Goal: Transaction & Acquisition: Subscribe to service/newsletter

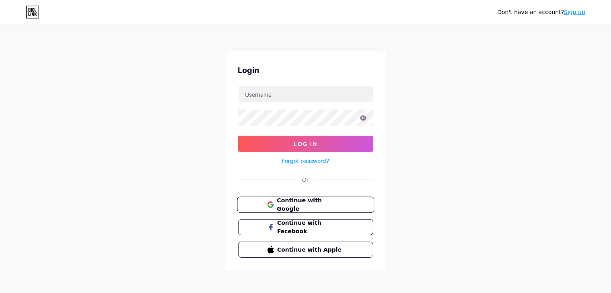
click at [312, 208] on button "Continue with Google" at bounding box center [305, 205] width 137 height 16
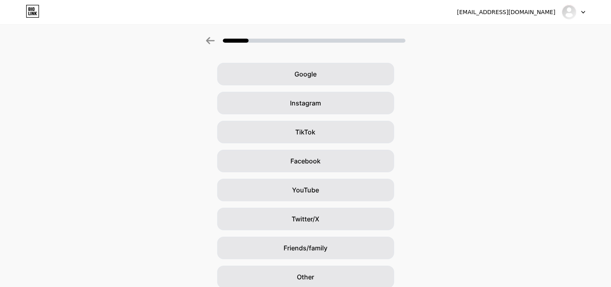
scroll to position [40, 0]
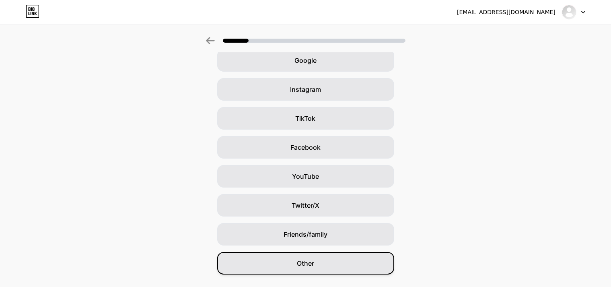
click at [323, 265] on div "Other" at bounding box center [305, 263] width 177 height 23
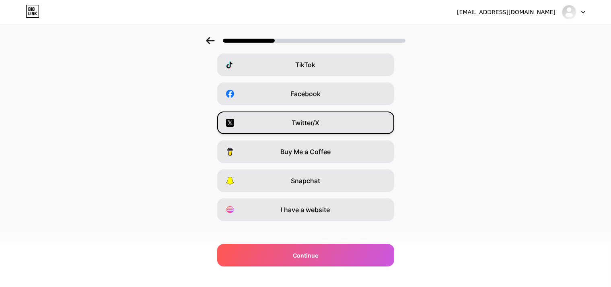
scroll to position [100, 0]
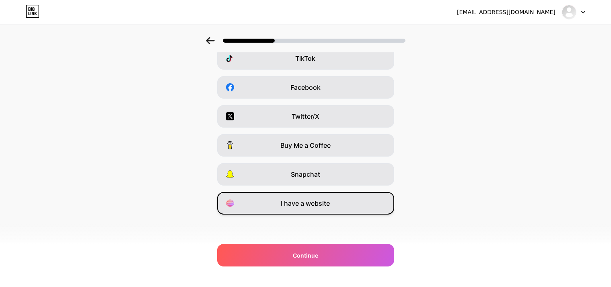
click at [325, 207] on span "I have a website" at bounding box center [305, 203] width 49 height 10
drag, startPoint x: 339, startPoint y: 251, endPoint x: 339, endPoint y: 218, distance: 33.4
click at [340, 251] on div "Continue" at bounding box center [305, 255] width 177 height 23
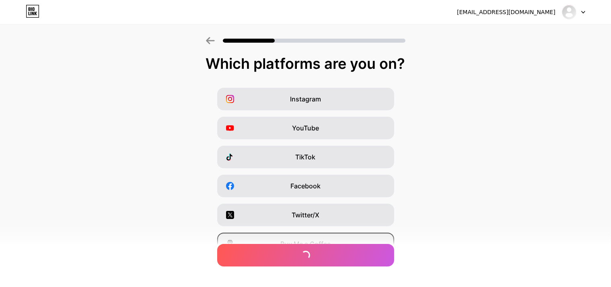
scroll to position [0, 0]
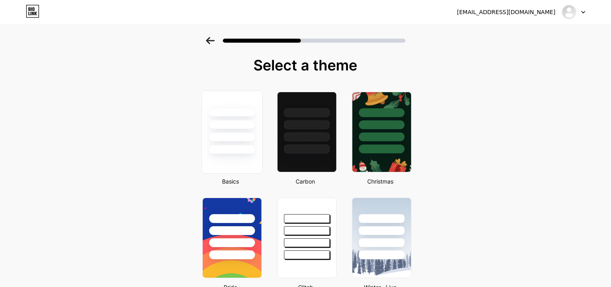
click at [248, 164] on div at bounding box center [231, 131] width 61 height 83
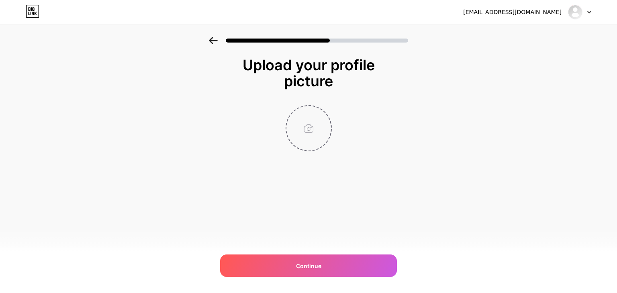
click at [310, 132] on input "file" at bounding box center [309, 128] width 45 height 45
type input "C:\fakepath\cropped-com.mega888.Release-1-icon.png"
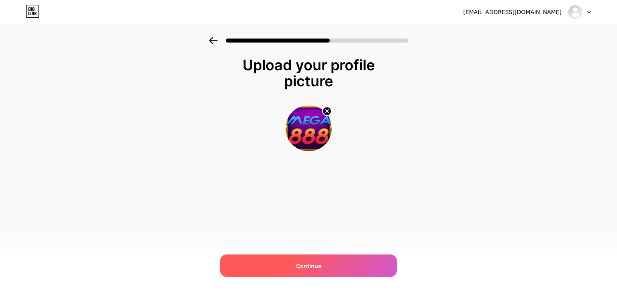
click at [283, 269] on div "Continue" at bounding box center [308, 266] width 177 height 23
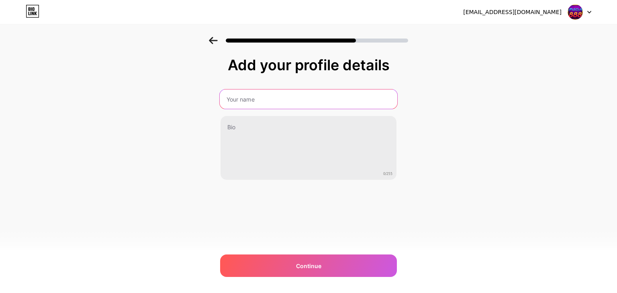
click at [269, 102] on input "text" at bounding box center [309, 99] width 178 height 19
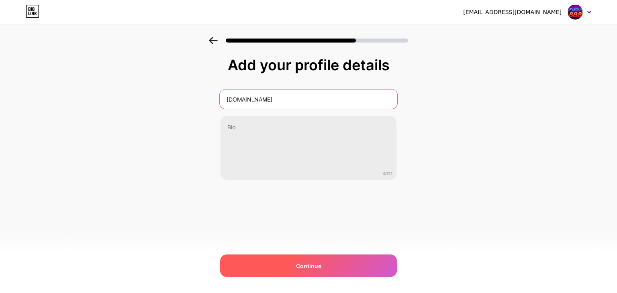
type input "[DOMAIN_NAME]"
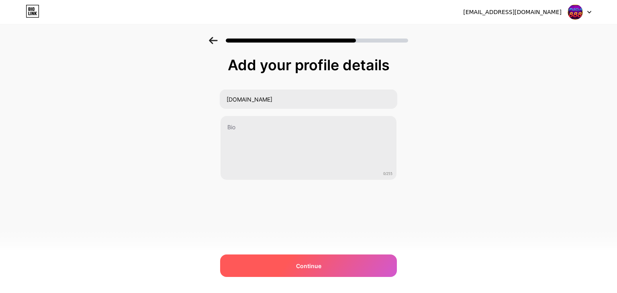
click at [335, 263] on div "Continue" at bounding box center [308, 266] width 177 height 23
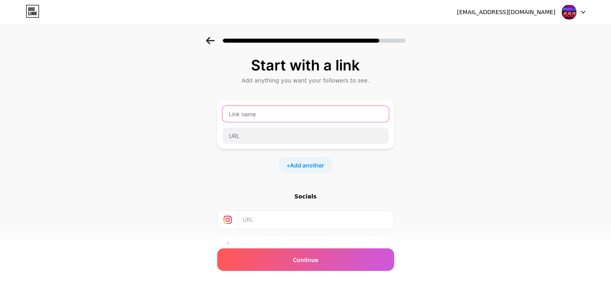
click at [288, 116] on input "text" at bounding box center [305, 114] width 166 height 16
type input "Whatsapp"
click at [286, 125] on div "Whatsapp" at bounding box center [305, 124] width 167 height 39
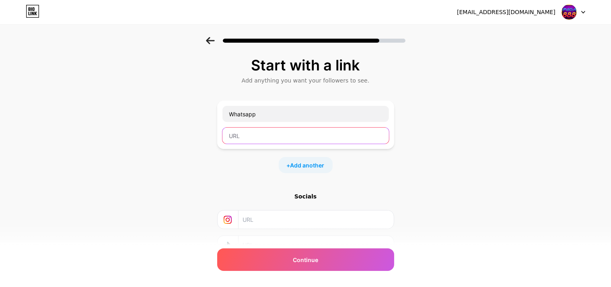
click at [288, 137] on input "text" at bounding box center [305, 135] width 166 height 16
click at [243, 140] on input "text" at bounding box center [305, 135] width 166 height 16
paste input "[URL][DOMAIN_NAME]"
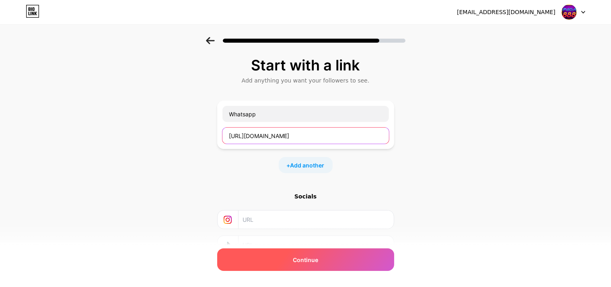
type input "[URL][DOMAIN_NAME]"
click at [340, 261] on div "Continue" at bounding box center [305, 259] width 177 height 23
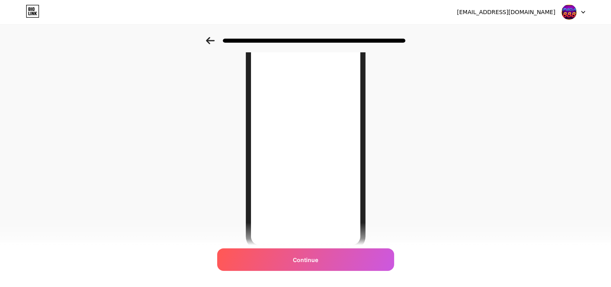
scroll to position [37, 0]
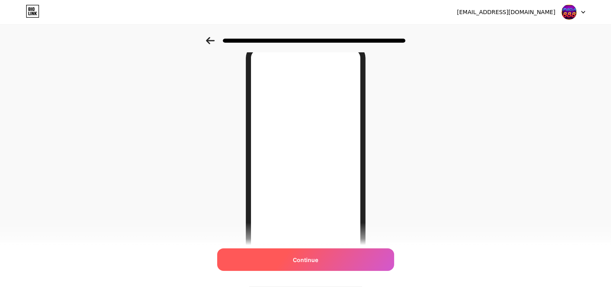
click at [334, 258] on div "Continue" at bounding box center [305, 259] width 177 height 23
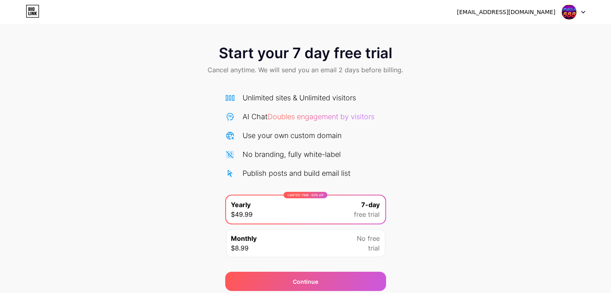
scroll to position [30, 0]
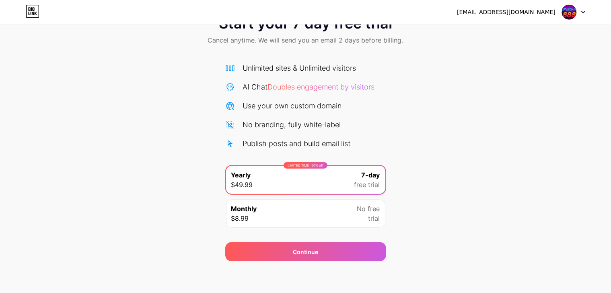
click at [353, 209] on div "Monthly $8.99 No free trial" at bounding box center [305, 214] width 159 height 28
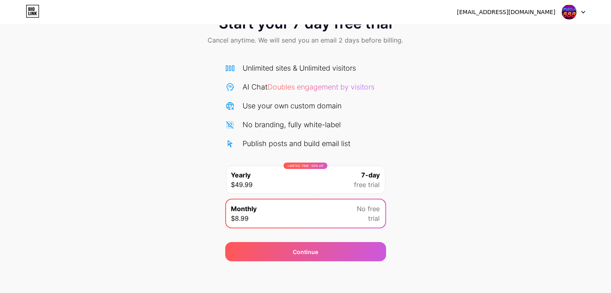
click at [335, 98] on div "Unlimited sites & Unlimited visitors AI Chat Doubles engagement by visitors Use…" at bounding box center [305, 106] width 161 height 86
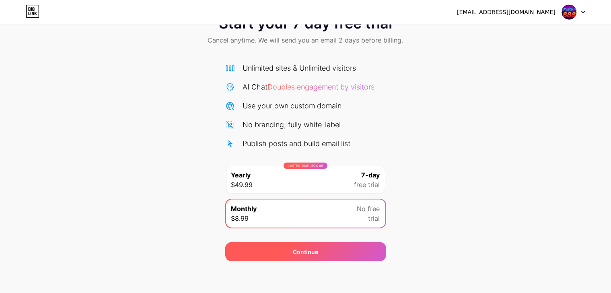
click at [365, 258] on div "Continue" at bounding box center [305, 251] width 161 height 19
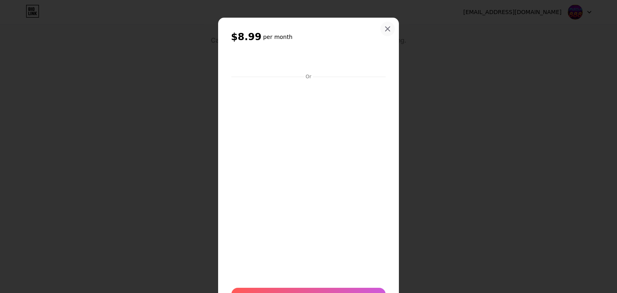
click at [386, 28] on icon at bounding box center [388, 29] width 6 height 6
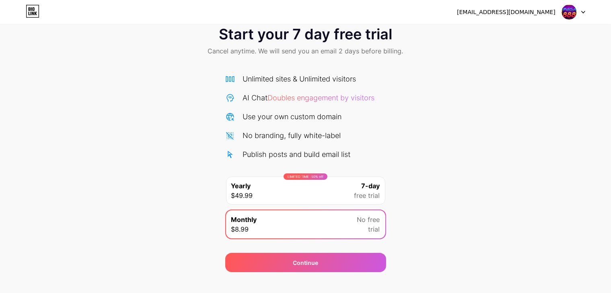
scroll to position [0, 0]
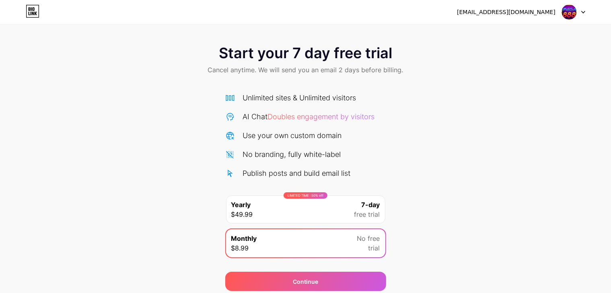
click at [550, 20] on div "[EMAIL_ADDRESS][DOMAIN_NAME] Logout" at bounding box center [305, 12] width 611 height 24
click at [539, 9] on div "[EMAIL_ADDRESS][DOMAIN_NAME]" at bounding box center [506, 12] width 98 height 8
click at [568, 17] on img at bounding box center [568, 11] width 15 height 15
click at [28, 12] on icon at bounding box center [33, 11] width 14 height 13
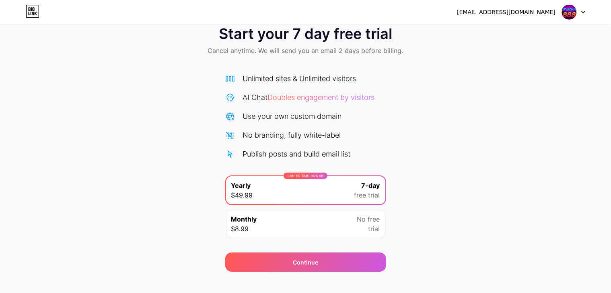
scroll to position [30, 0]
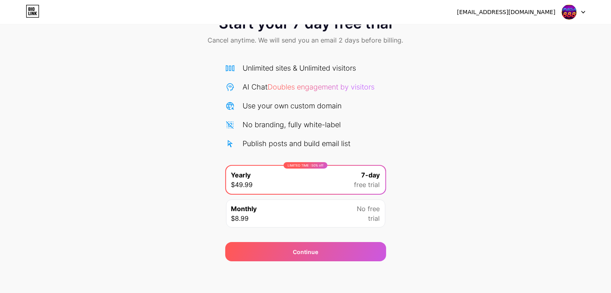
click at [31, 13] on icon at bounding box center [31, 14] width 1 height 4
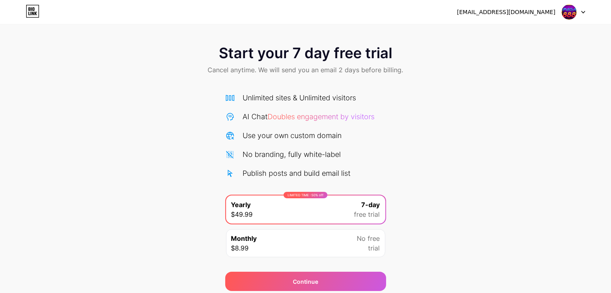
click at [561, 14] on img at bounding box center [568, 11] width 15 height 15
click at [410, 17] on div "[EMAIL_ADDRESS][DOMAIN_NAME] Logout" at bounding box center [305, 12] width 611 height 14
